Goal: Register for event/course

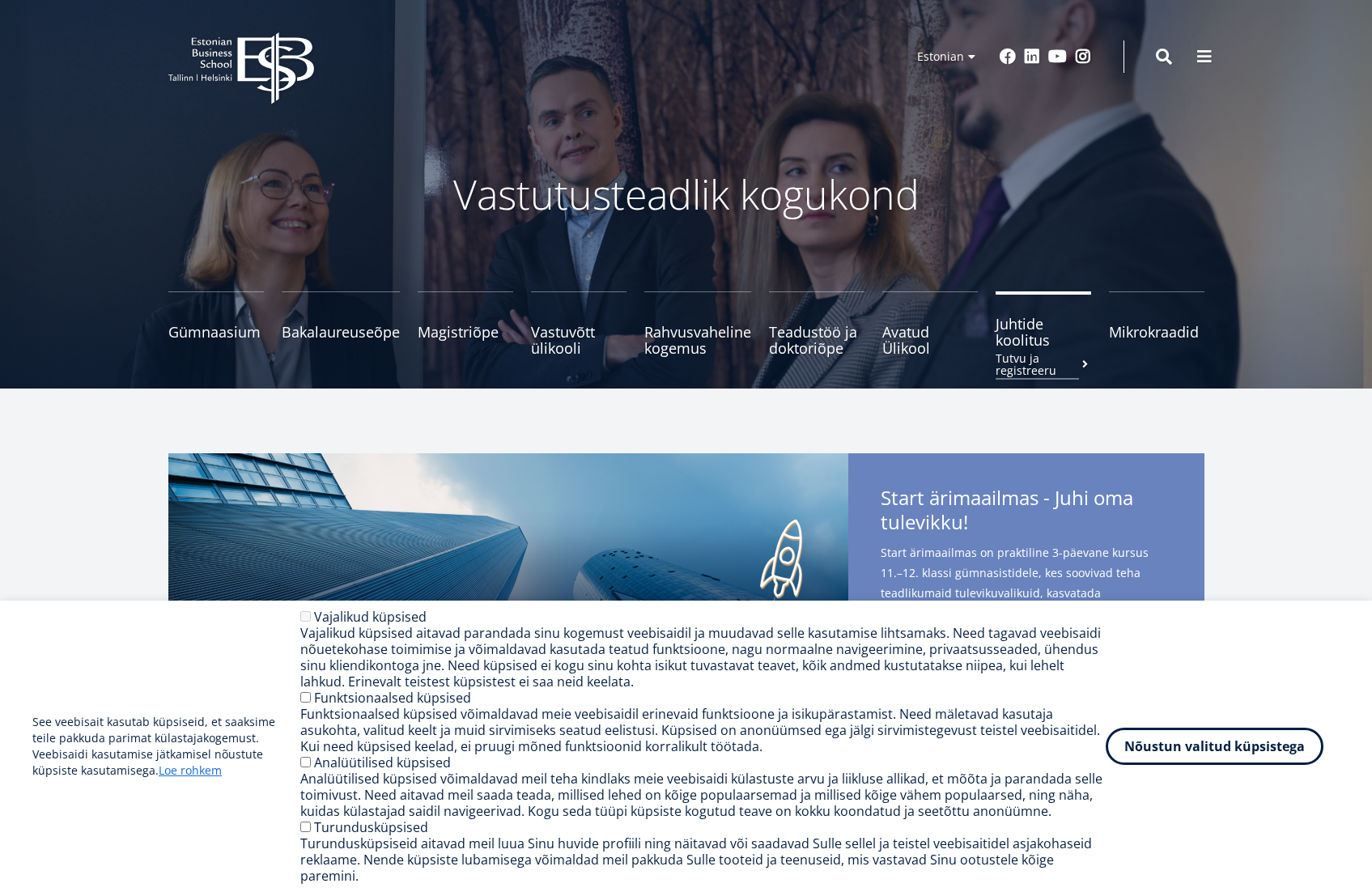
click at [1038, 338] on span "Juhtide koolitus Tutvu ja registreeru" at bounding box center [1043, 331] width 95 height 33
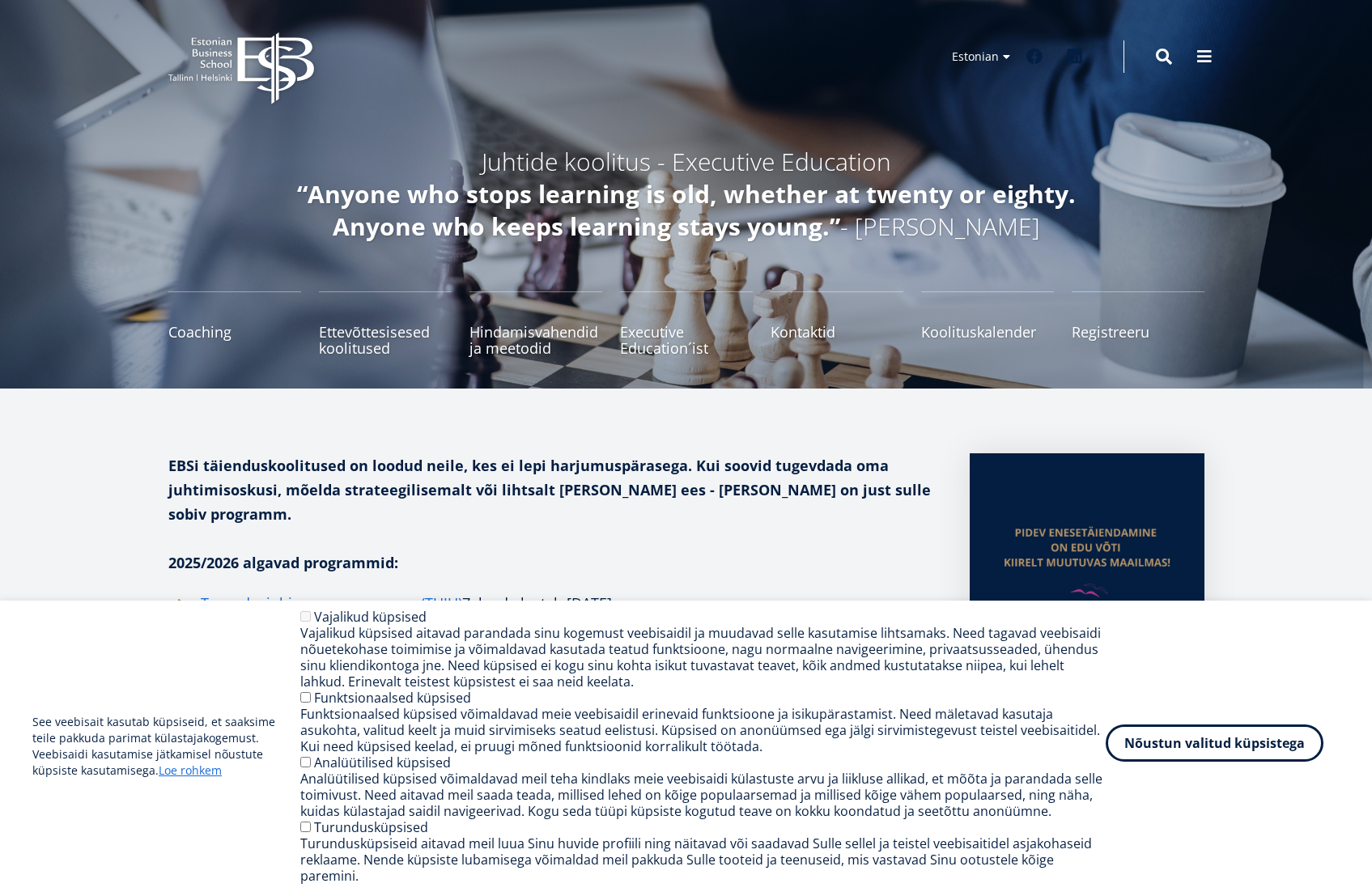
click at [1166, 761] on button "Nõustun valitud küpsistega" at bounding box center [1214, 743] width 217 height 38
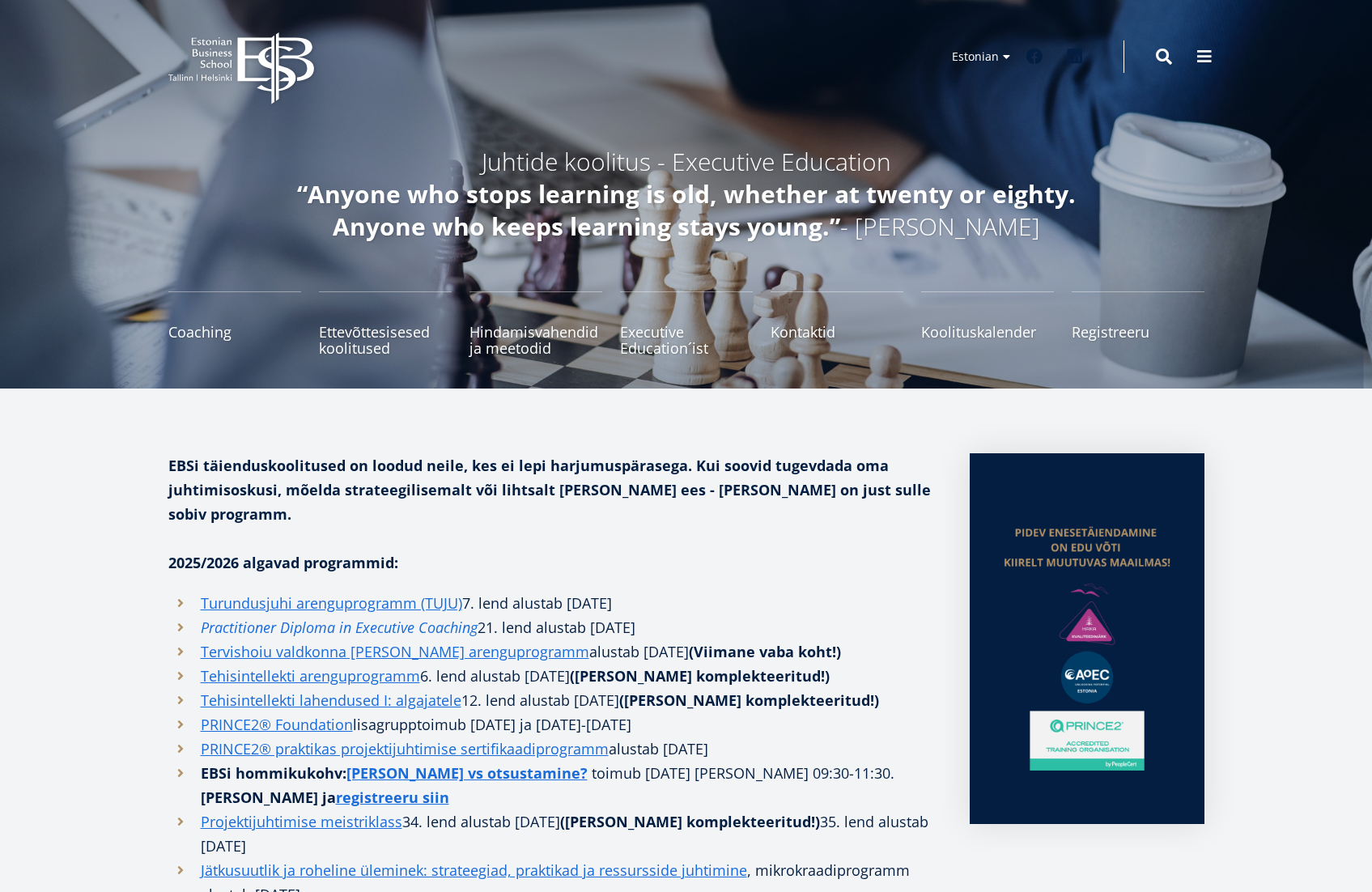
click at [452, 617] on em "Practitioner Diploma in Executive Coaching" at bounding box center [339, 627] width 277 height 20
